Goal: Information Seeking & Learning: Learn about a topic

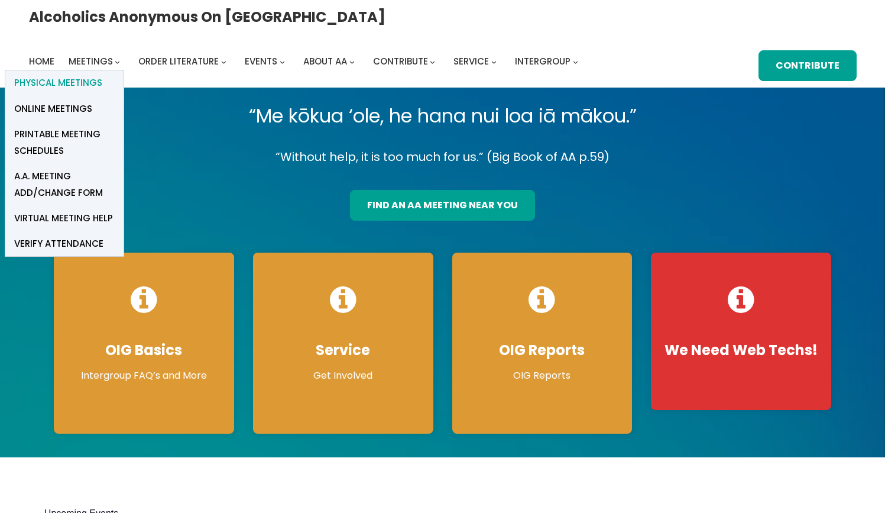
click at [102, 75] on span "Physical Meetings" at bounding box center [58, 83] width 88 height 17
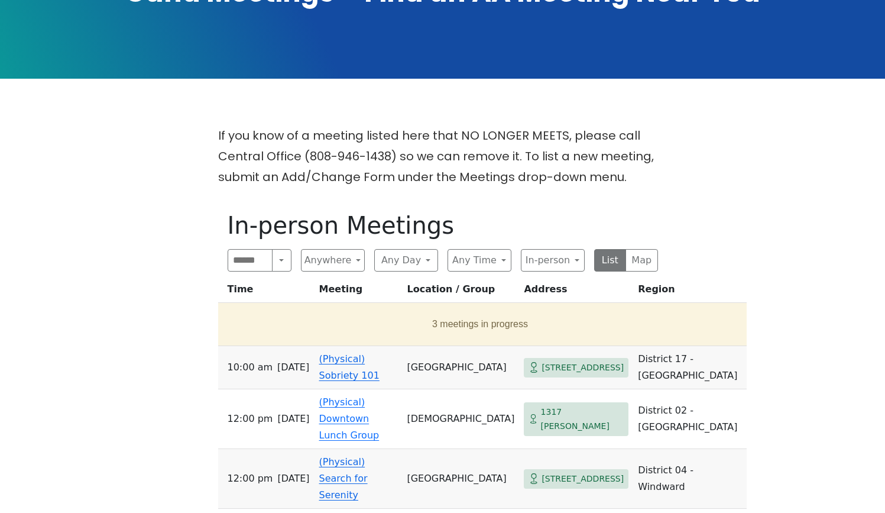
scroll to position [212, 0]
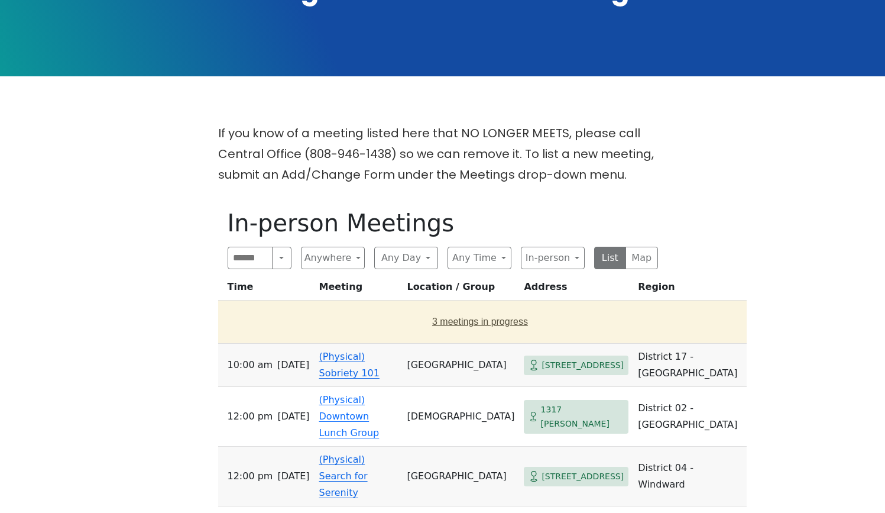
click at [412, 319] on button "3 meetings in progress" at bounding box center [480, 321] width 515 height 33
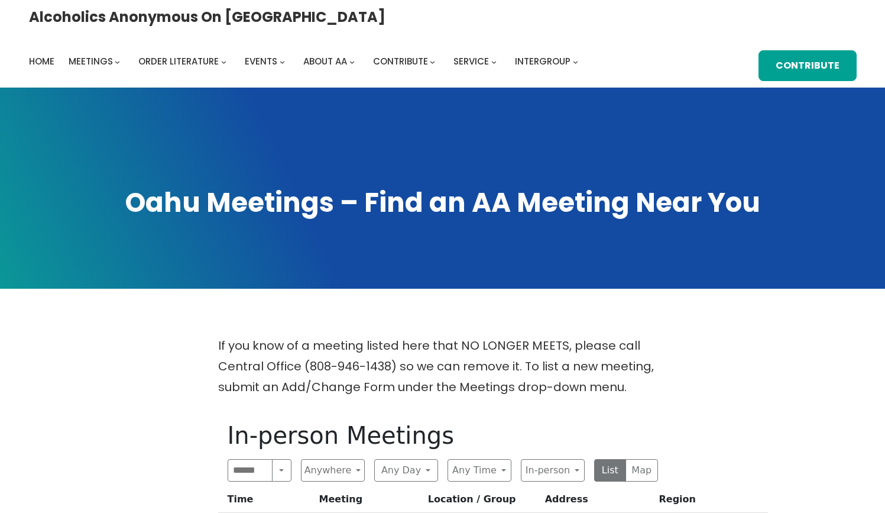
scroll to position [-1, 0]
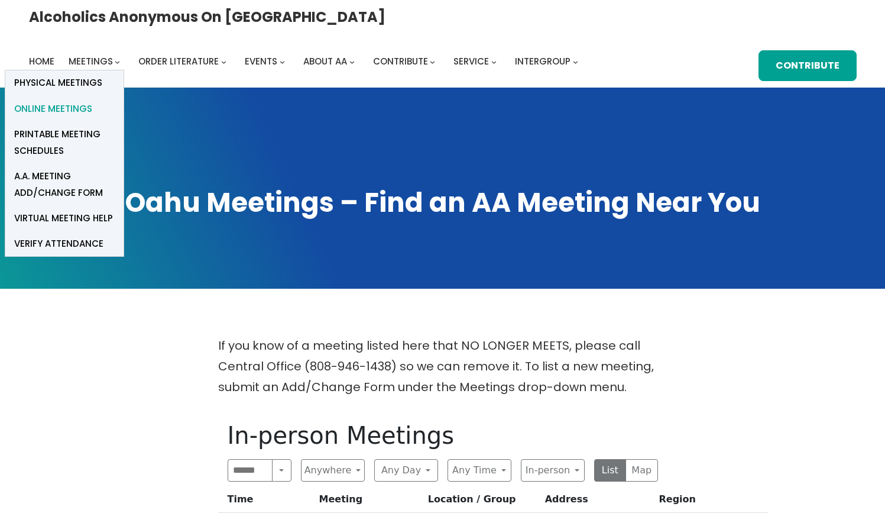
click at [92, 101] on span "Online Meetings" at bounding box center [53, 109] width 78 height 17
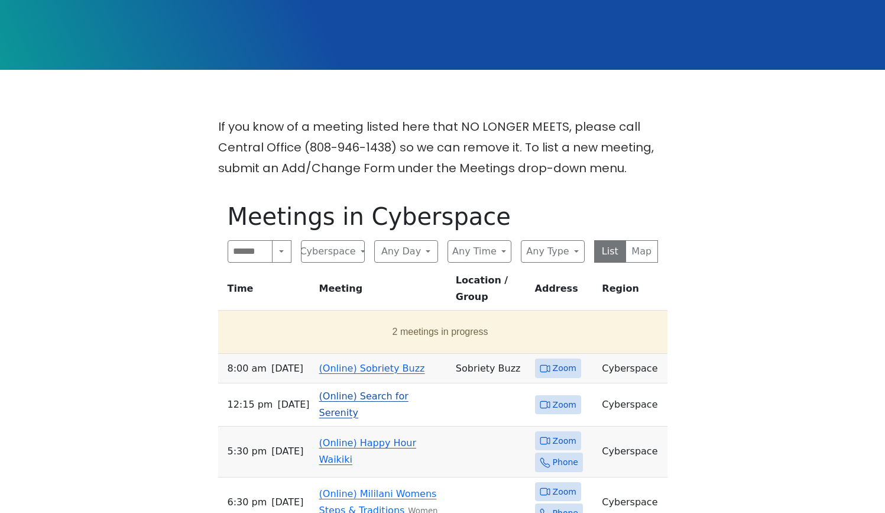
scroll to position [218, 0]
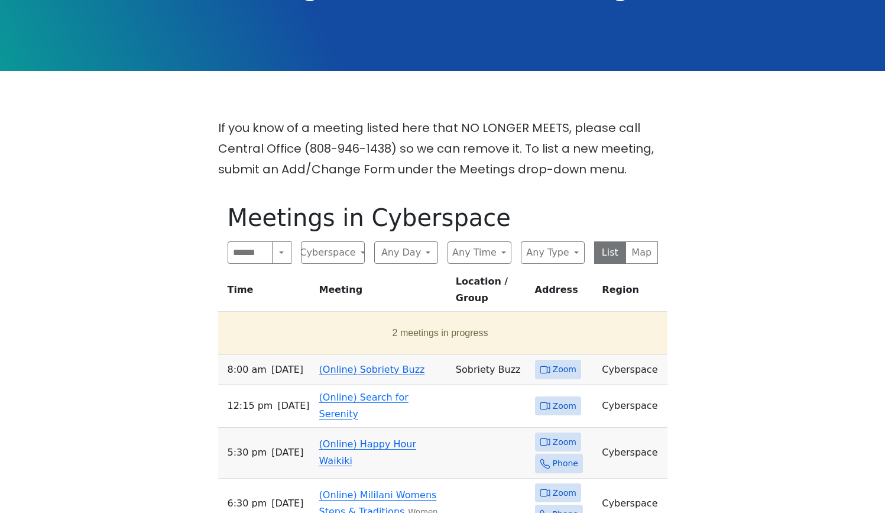
click at [355, 368] on link "(Online) Sobriety Buzz" at bounding box center [372, 369] width 106 height 11
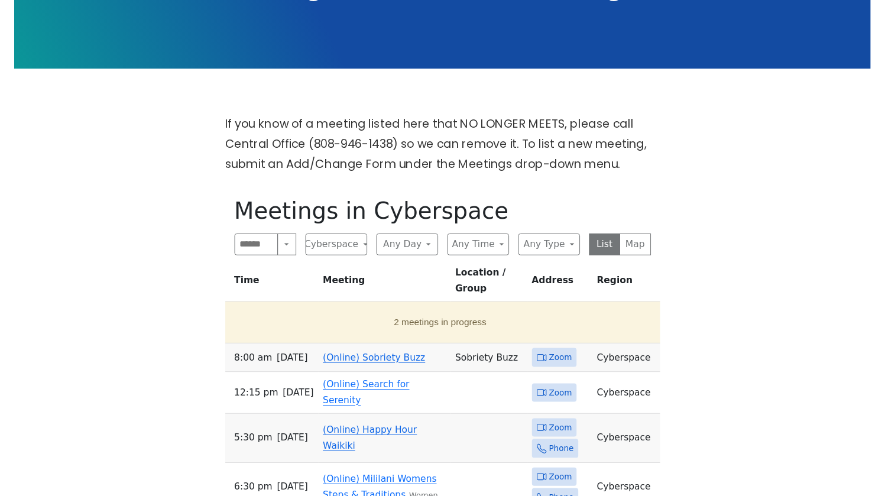
scroll to position [412, 0]
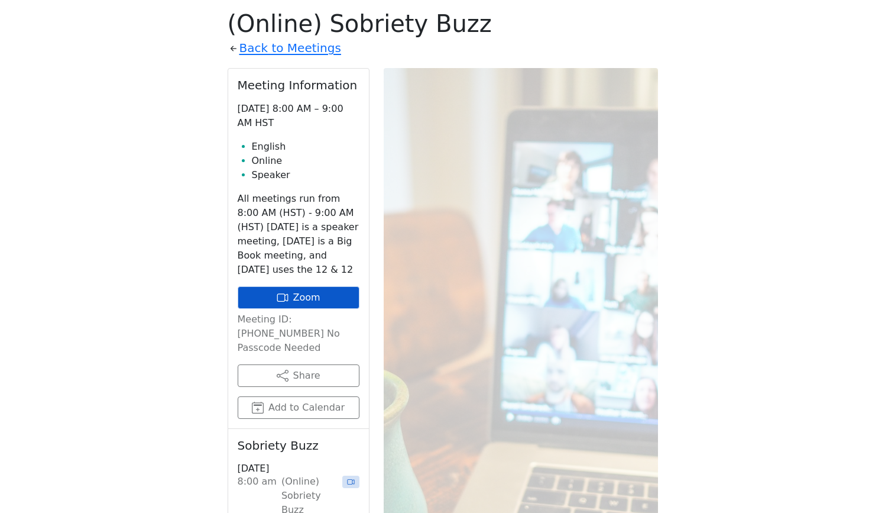
click at [311, 291] on link "Zoom" at bounding box center [299, 297] width 122 height 22
